Goal: Information Seeking & Learning: Learn about a topic

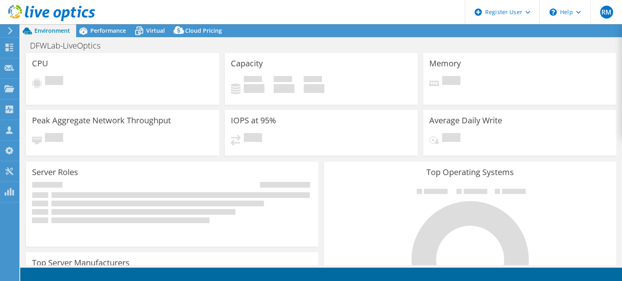
select select "USD"
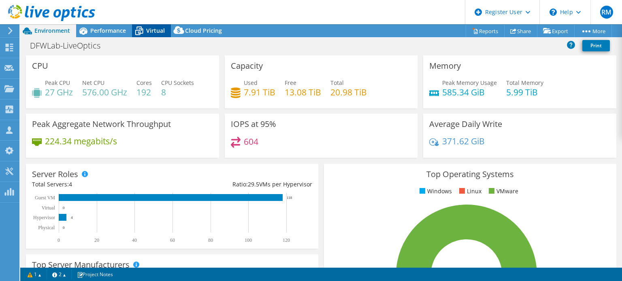
click at [149, 26] on div "Virtual" at bounding box center [151, 30] width 39 height 13
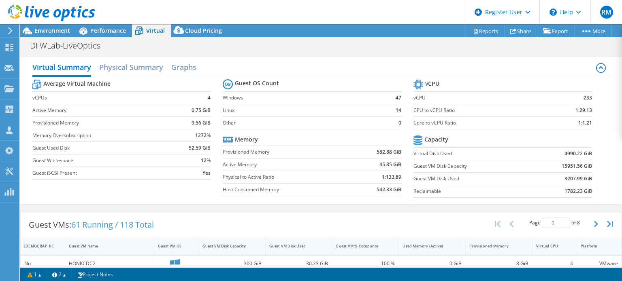
click at [314, 129] on section "Guest OS Count Windows 47 Linux 14 Other 0 Memory Provisioned Memory 582.88 GiB…" at bounding box center [318, 138] width 191 height 123
click at [324, 157] on td "Provisioned Memory" at bounding box center [286, 152] width 127 height 13
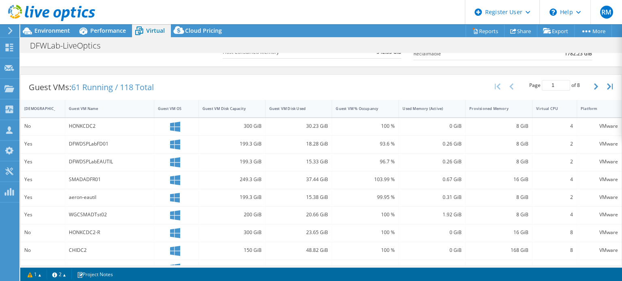
scroll to position [139, 0]
click at [287, 112] on div "Guest VM Disk Used" at bounding box center [299, 107] width 67 height 17
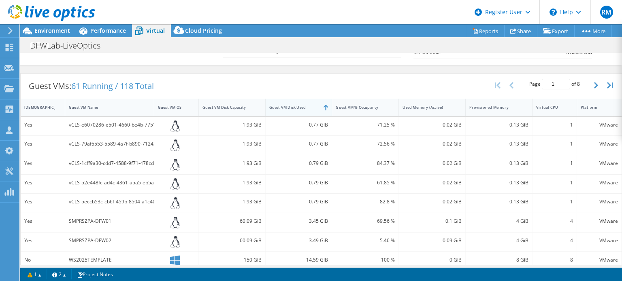
click at [287, 112] on div "Guest VM Disk Used" at bounding box center [299, 107] width 67 height 17
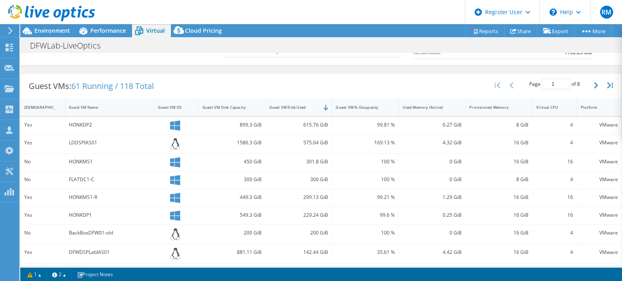
click at [247, 76] on div "Guest VMs: 61 Running / 118 Total Page 1 of 8 5 rows 10 rows 20 rows 25 rows 50…" at bounding box center [321, 86] width 601 height 25
click at [109, 32] on span "Performance" at bounding box center [108, 31] width 36 height 8
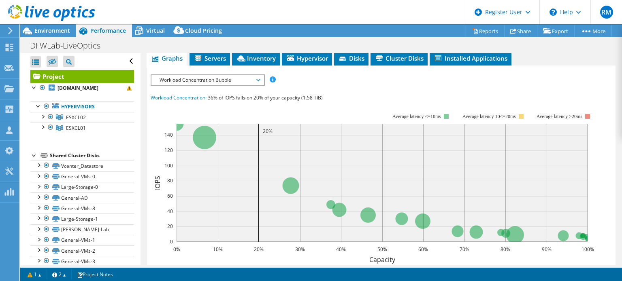
click at [233, 96] on span "36% of IOPS falls on 20% of your capacity (1.58 TiB)" at bounding box center [265, 97] width 115 height 7
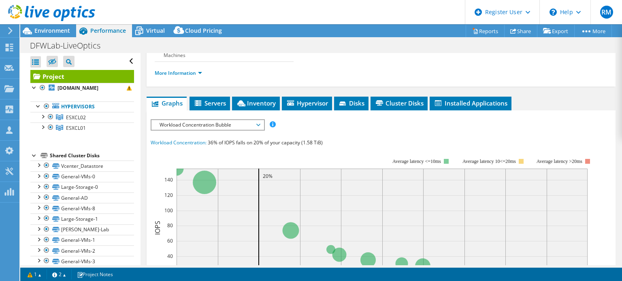
scroll to position [126, 0]
click at [229, 129] on div "Workload Concentration Bubble IOPS Disk Throughput IO Size Latency Queue Depth …" at bounding box center [208, 124] width 114 height 11
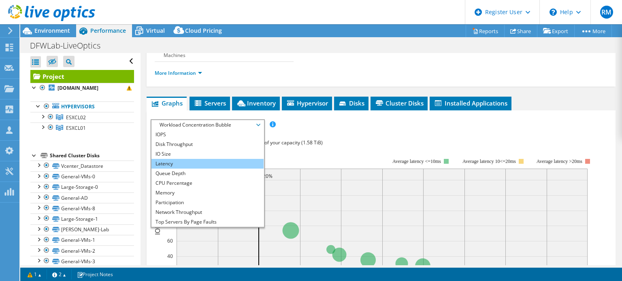
click at [233, 162] on li "Latency" at bounding box center [207, 164] width 112 height 10
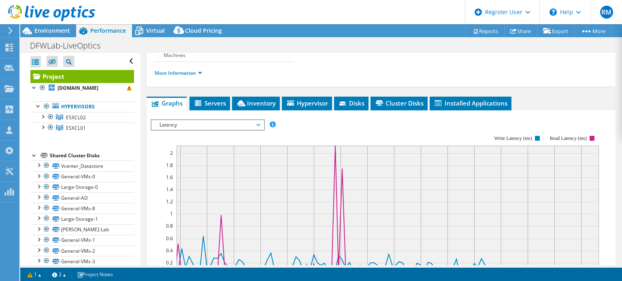
click at [229, 123] on span "Latency" at bounding box center [208, 125] width 104 height 10
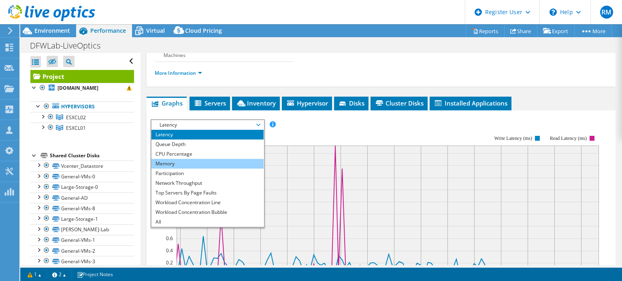
scroll to position [29, 0]
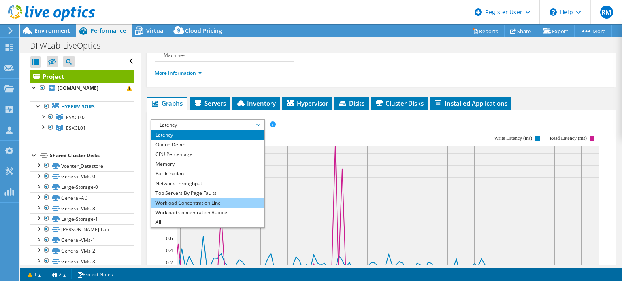
click at [207, 204] on li "Workload Concentration Line" at bounding box center [207, 203] width 112 height 10
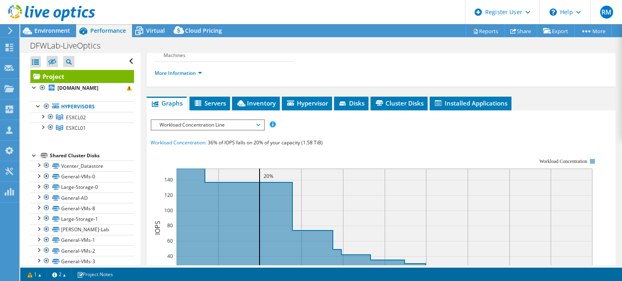
click at [213, 125] on span "Workload Concentration Line" at bounding box center [208, 125] width 104 height 10
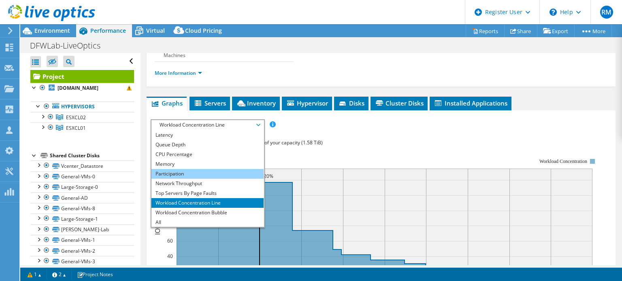
scroll to position [0, 0]
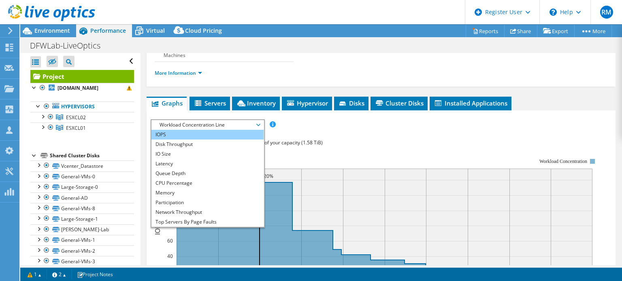
click at [185, 135] on li "IOPS" at bounding box center [207, 135] width 112 height 10
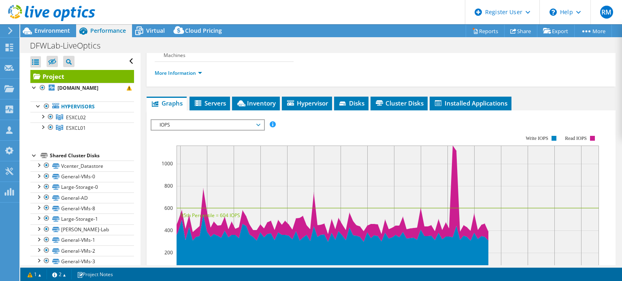
click at [326, 137] on rect at bounding box center [375, 205] width 448 height 162
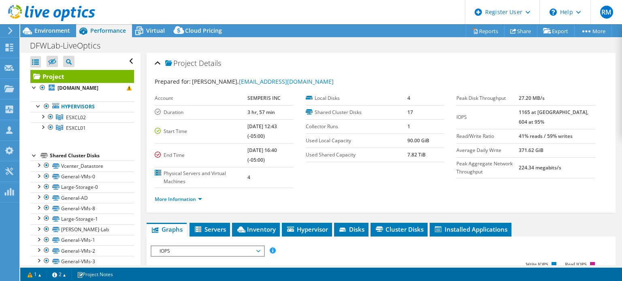
scroll to position [70, 0]
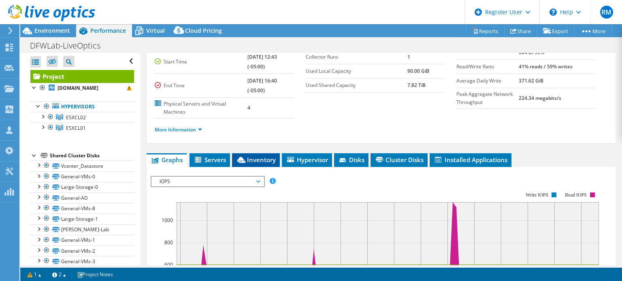
click at [253, 158] on span "Inventory" at bounding box center [256, 160] width 40 height 8
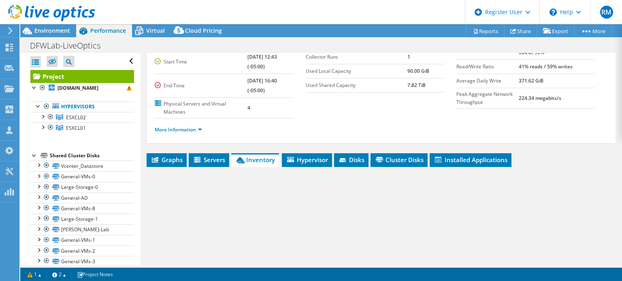
click at [301, 136] on div "More Information" at bounding box center [381, 130] width 453 height 23
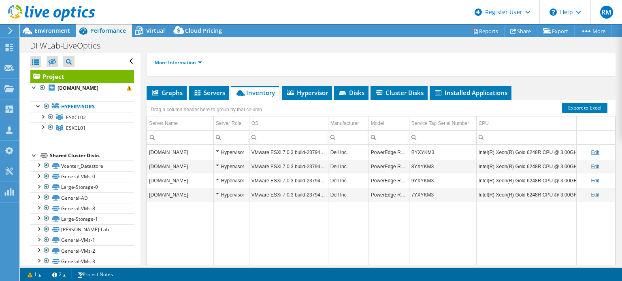
scroll to position [136, 0]
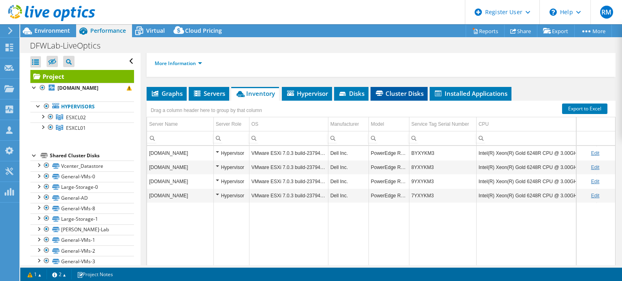
click at [391, 94] on span "Cluster Disks" at bounding box center [399, 94] width 49 height 8
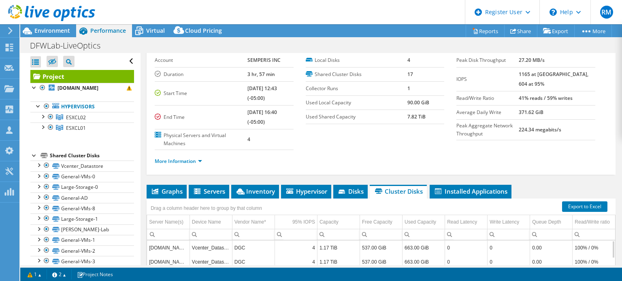
scroll to position [31, 0]
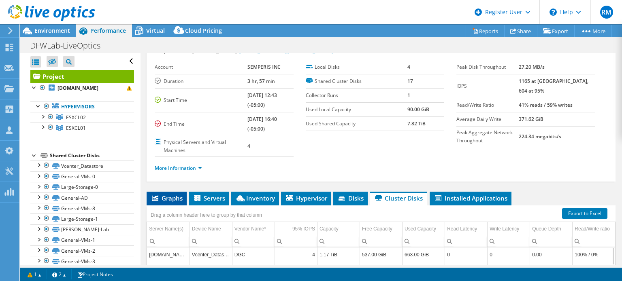
click at [161, 194] on span "Graphs" at bounding box center [167, 198] width 32 height 8
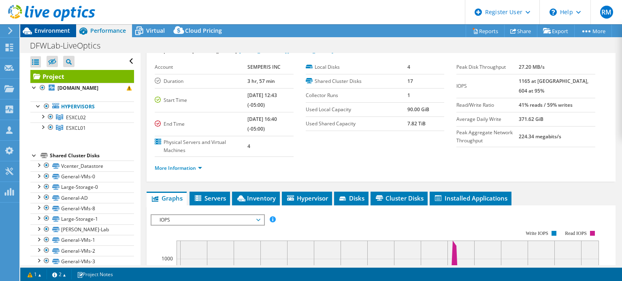
click at [67, 35] on div "Environment" at bounding box center [48, 30] width 56 height 13
